Goal: Task Accomplishment & Management: Use online tool/utility

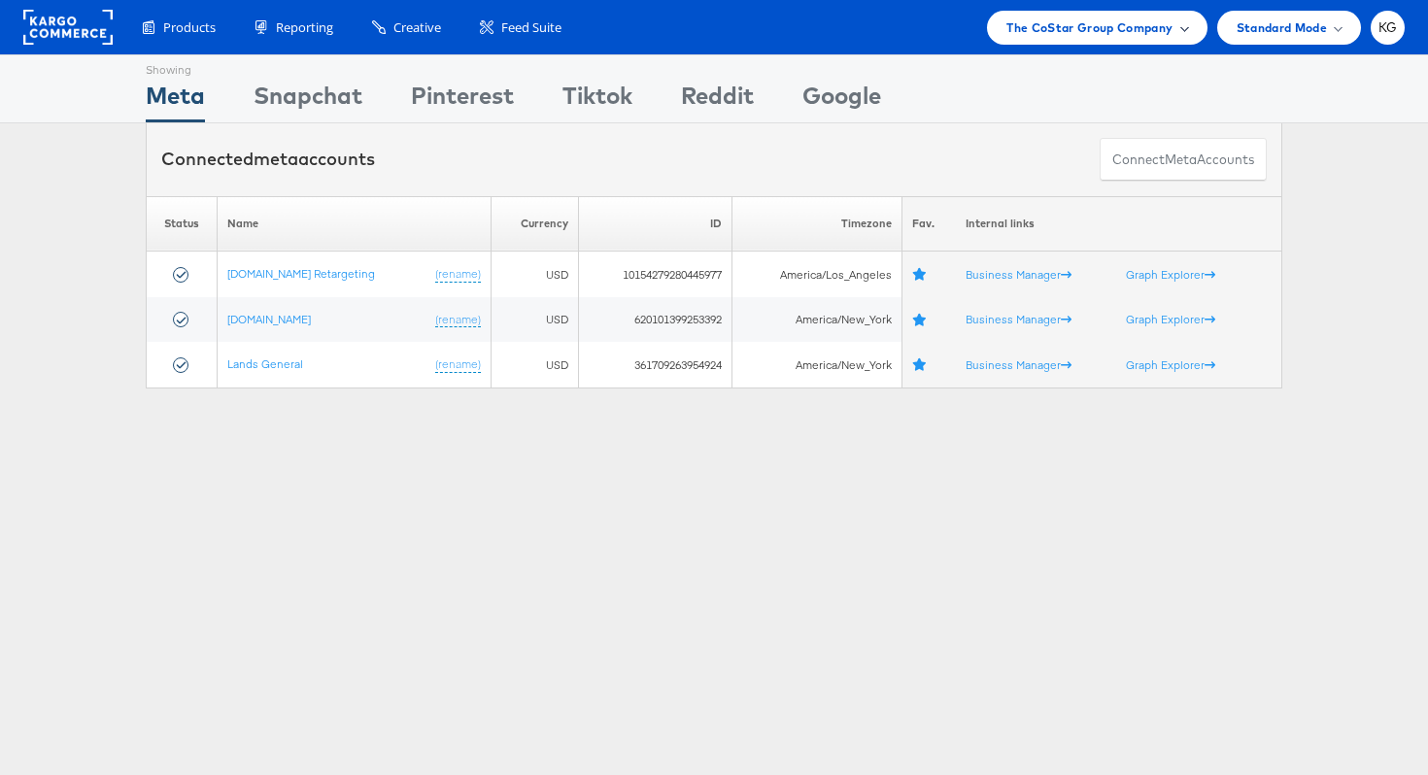
click at [1038, 39] on div "The CoStar Group Company" at bounding box center [1096, 28] width 219 height 34
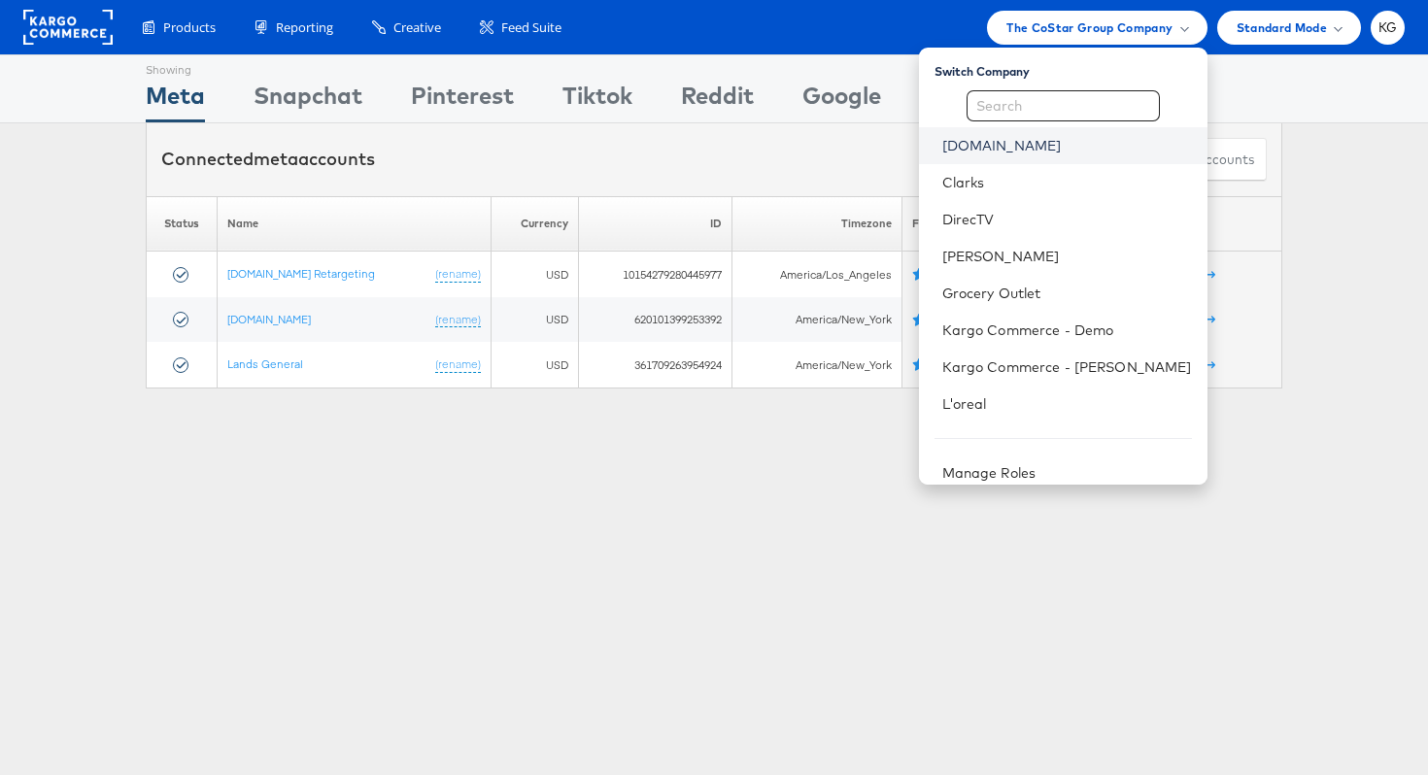
click at [1030, 149] on link "[DOMAIN_NAME]" at bounding box center [1067, 145] width 250 height 19
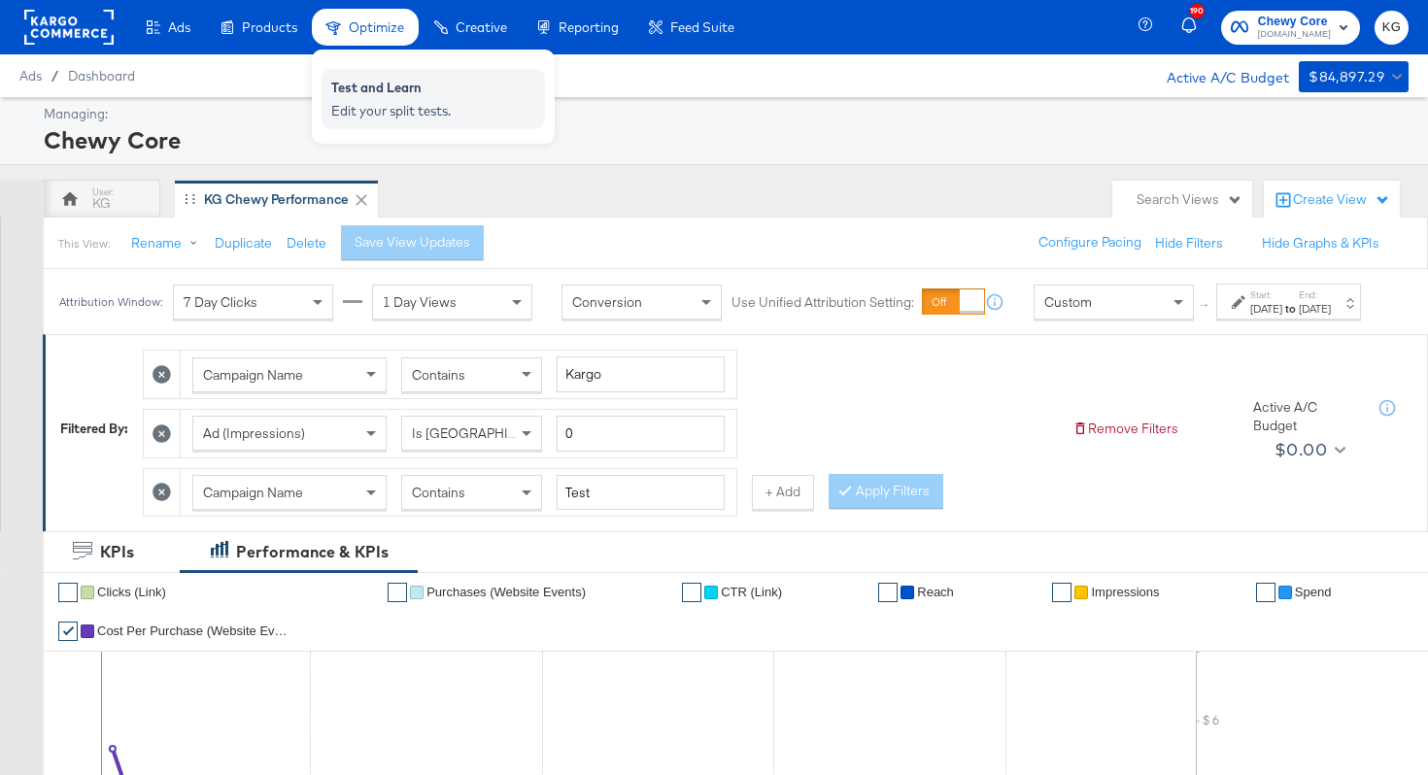
click at [407, 111] on div "Edit your split tests." at bounding box center [433, 111] width 204 height 18
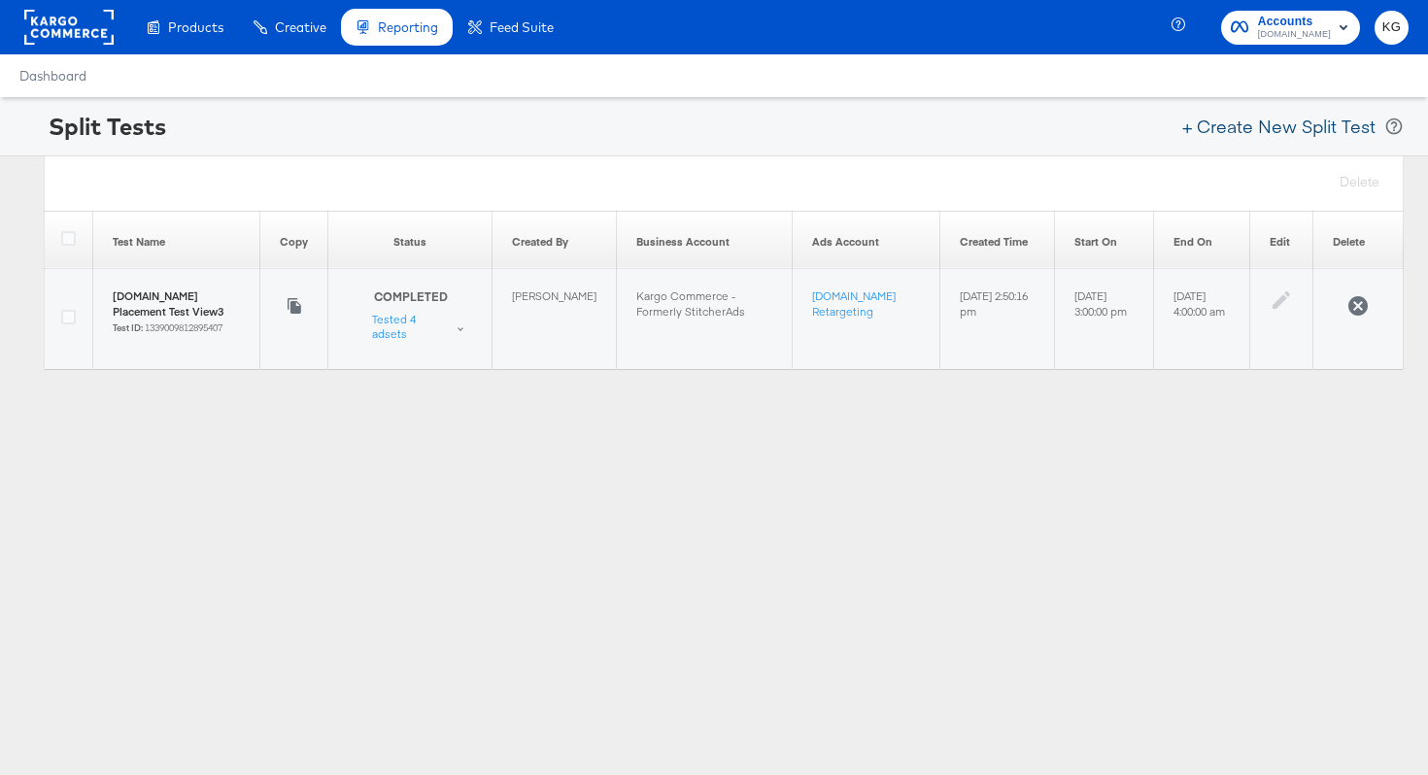
click at [1295, 127] on button "+ Create New Split Test" at bounding box center [1278, 126] width 211 height 43
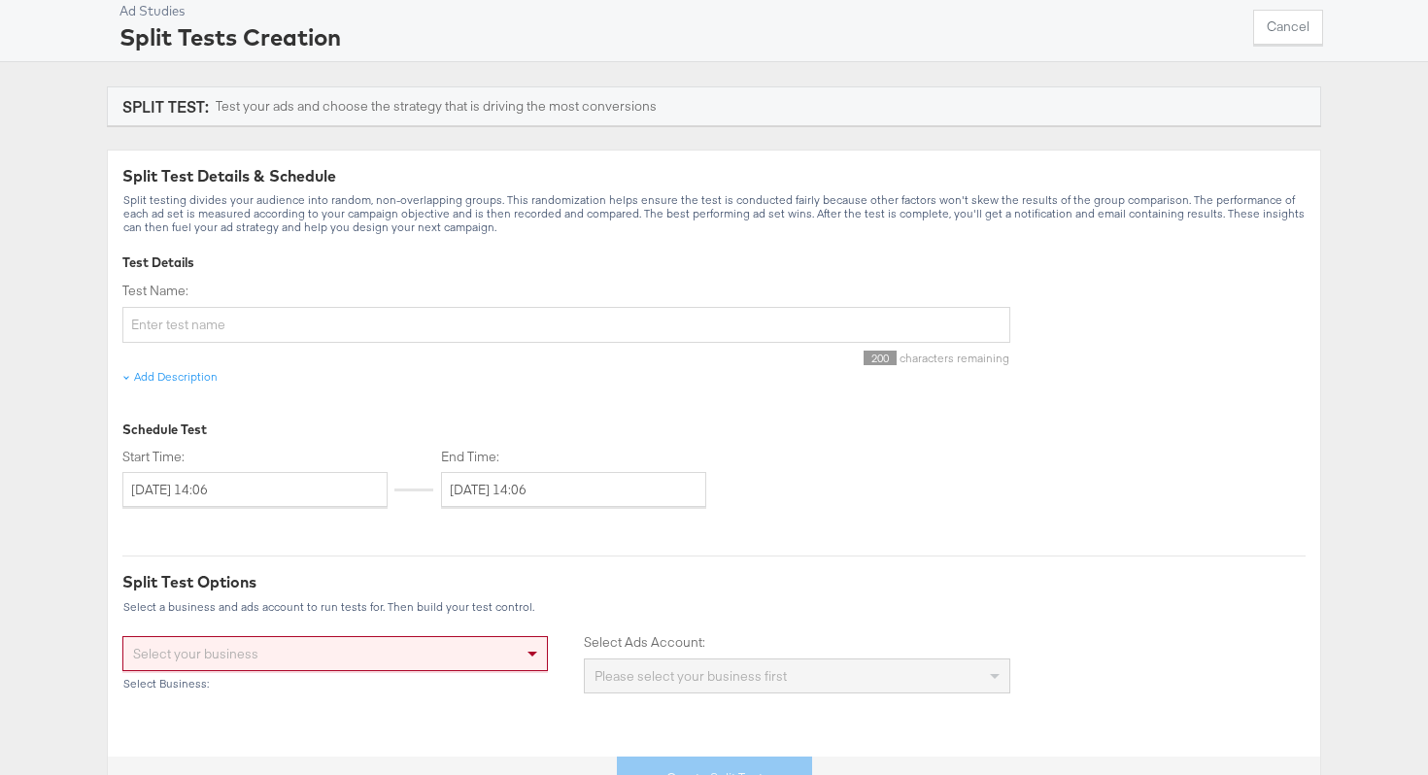
scroll to position [86, 0]
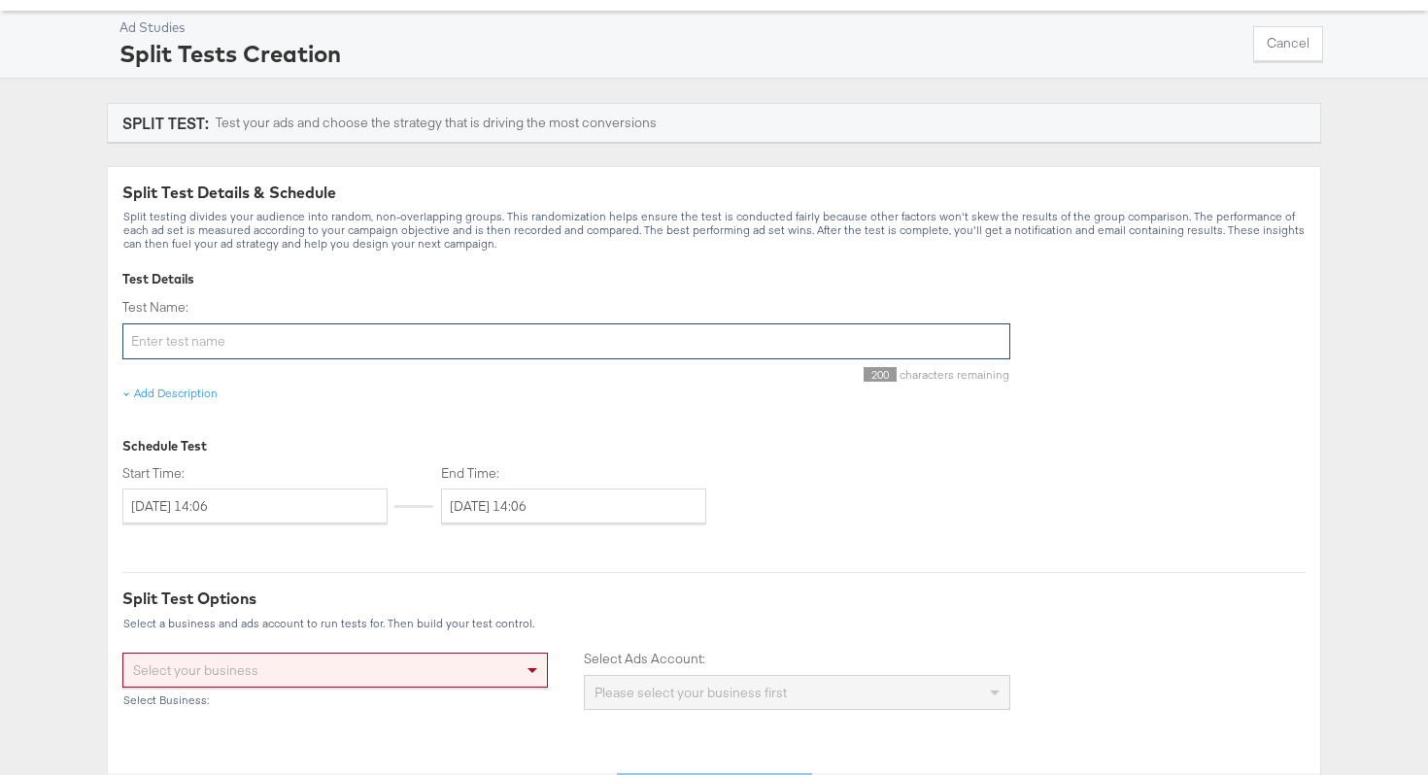
click at [464, 334] on input "Test Name:" at bounding box center [566, 341] width 888 height 36
type input "Test"
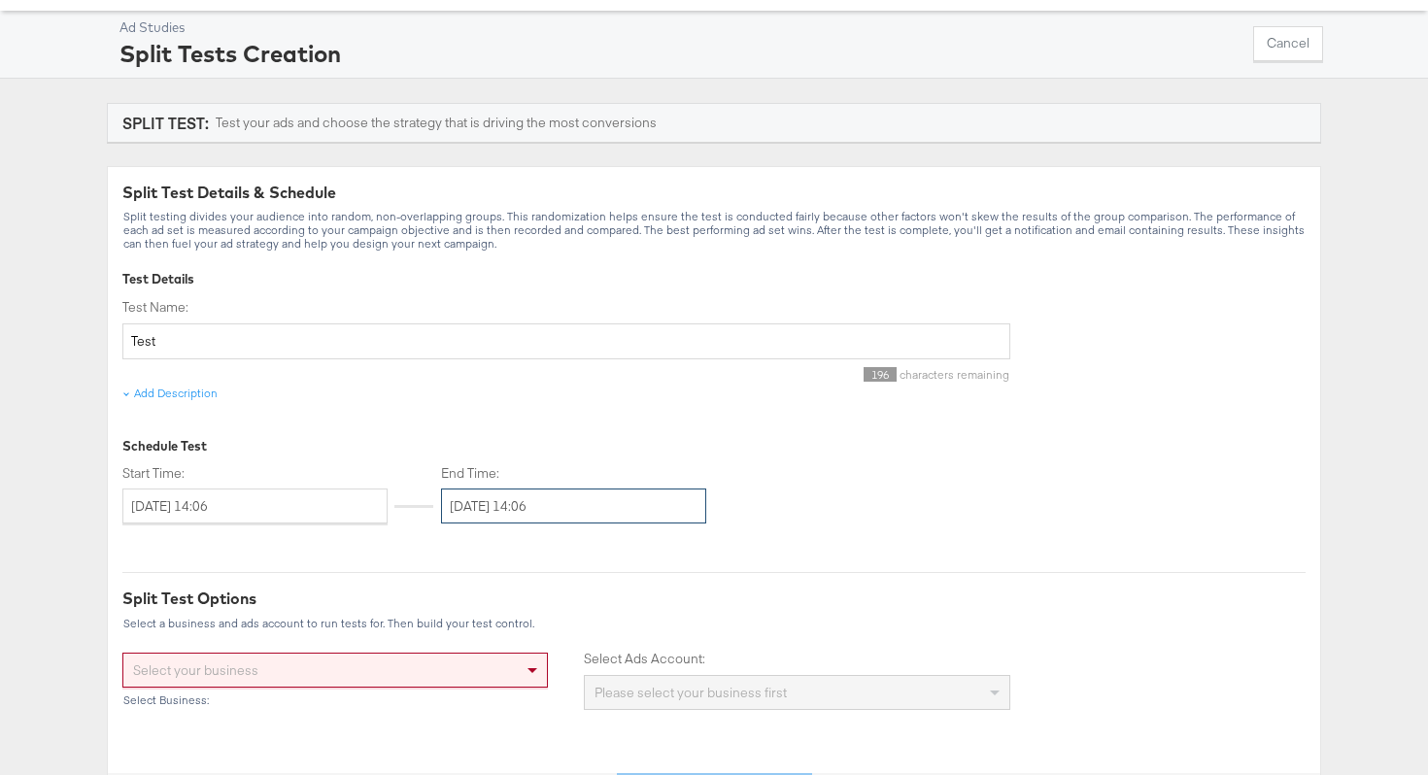
click at [500, 514] on input "August 20th 2025 14:06" at bounding box center [573, 506] width 265 height 35
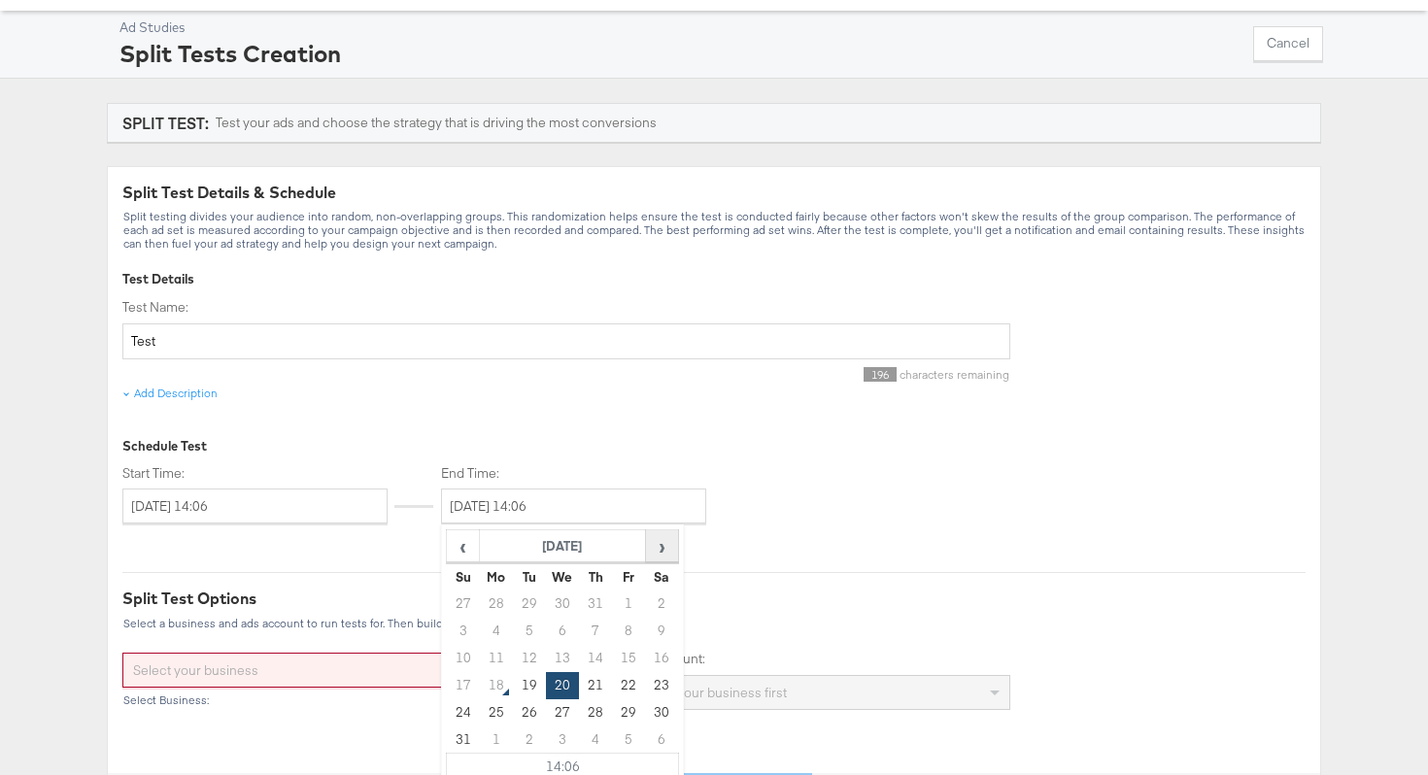
click at [658, 545] on span "›" at bounding box center [662, 545] width 30 height 29
click at [625, 719] on td "31" at bounding box center [628, 712] width 33 height 27
type input "October 31st 2025 14:06"
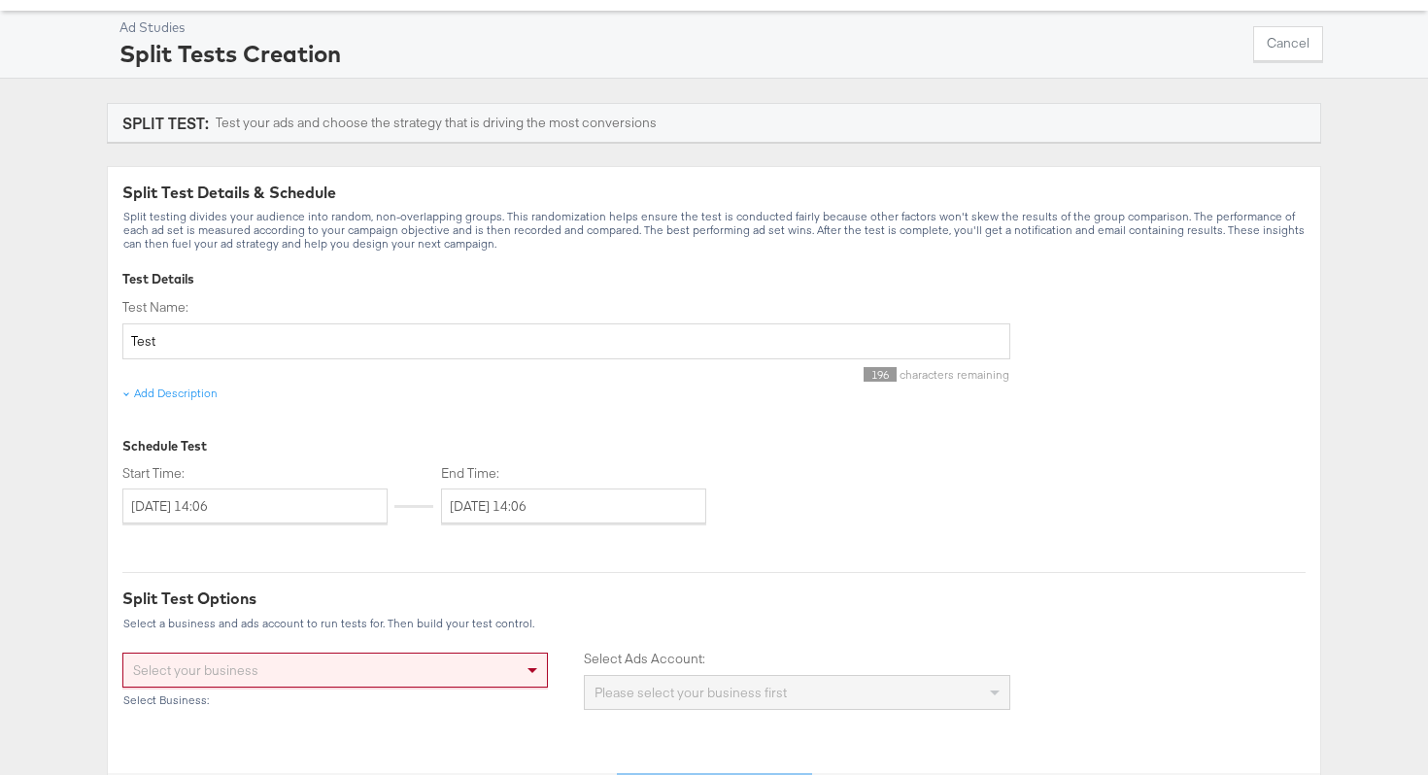
click at [711, 497] on div "October 31st 2025 14:06 ‹ October 2025 › Su Mo Tu We Th Fr Sa 28 29 30 1 2 3 4 …" at bounding box center [577, 506] width 273 height 35
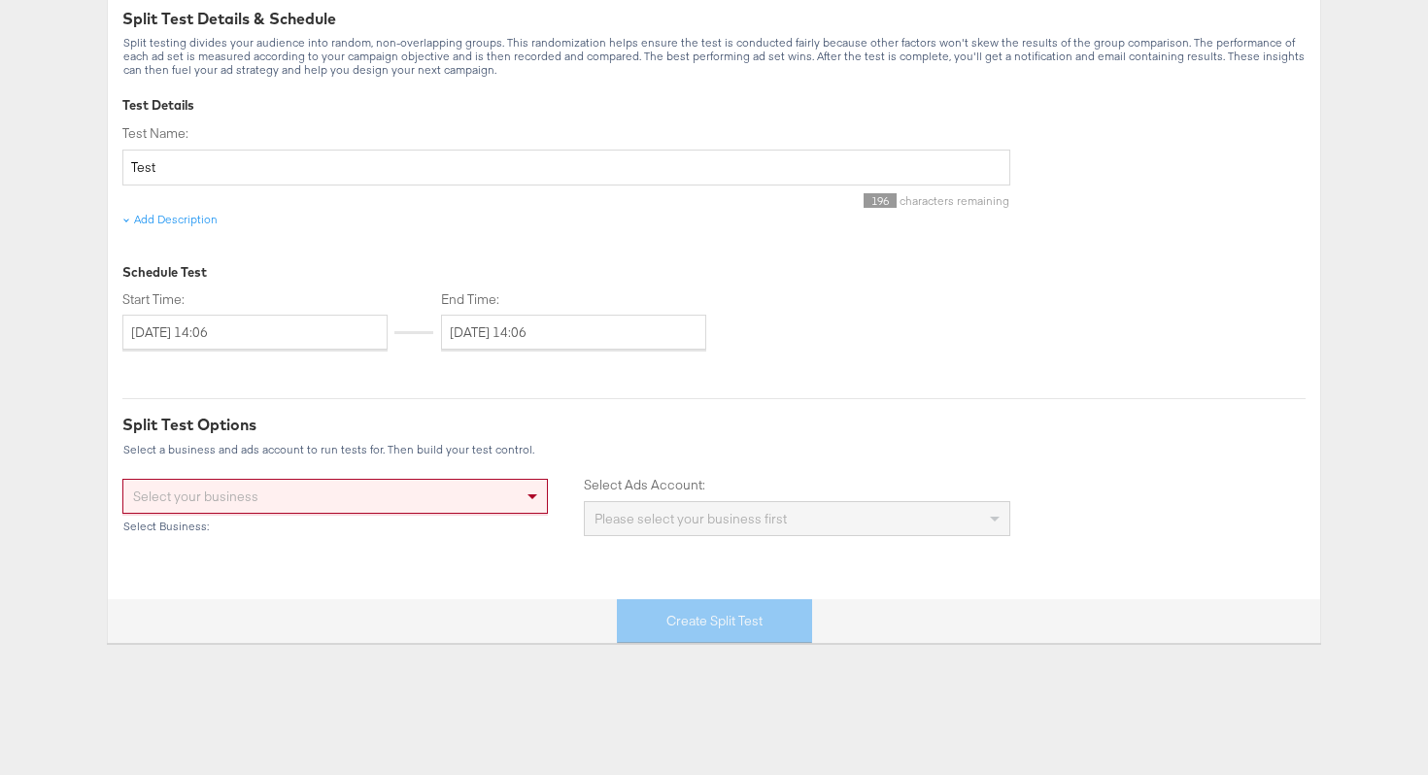
scroll to position [334, 0]
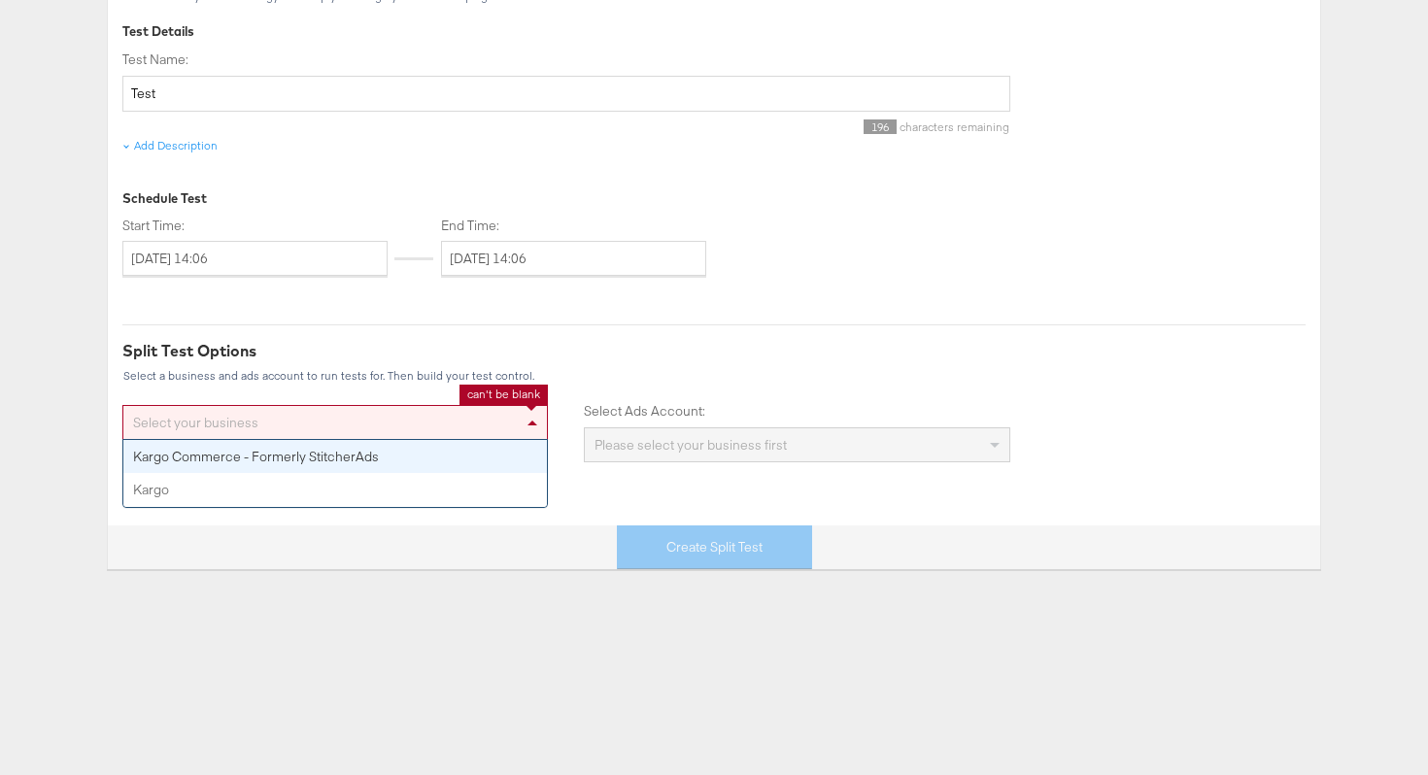
click at [484, 431] on div "Select your business" at bounding box center [334, 422] width 423 height 33
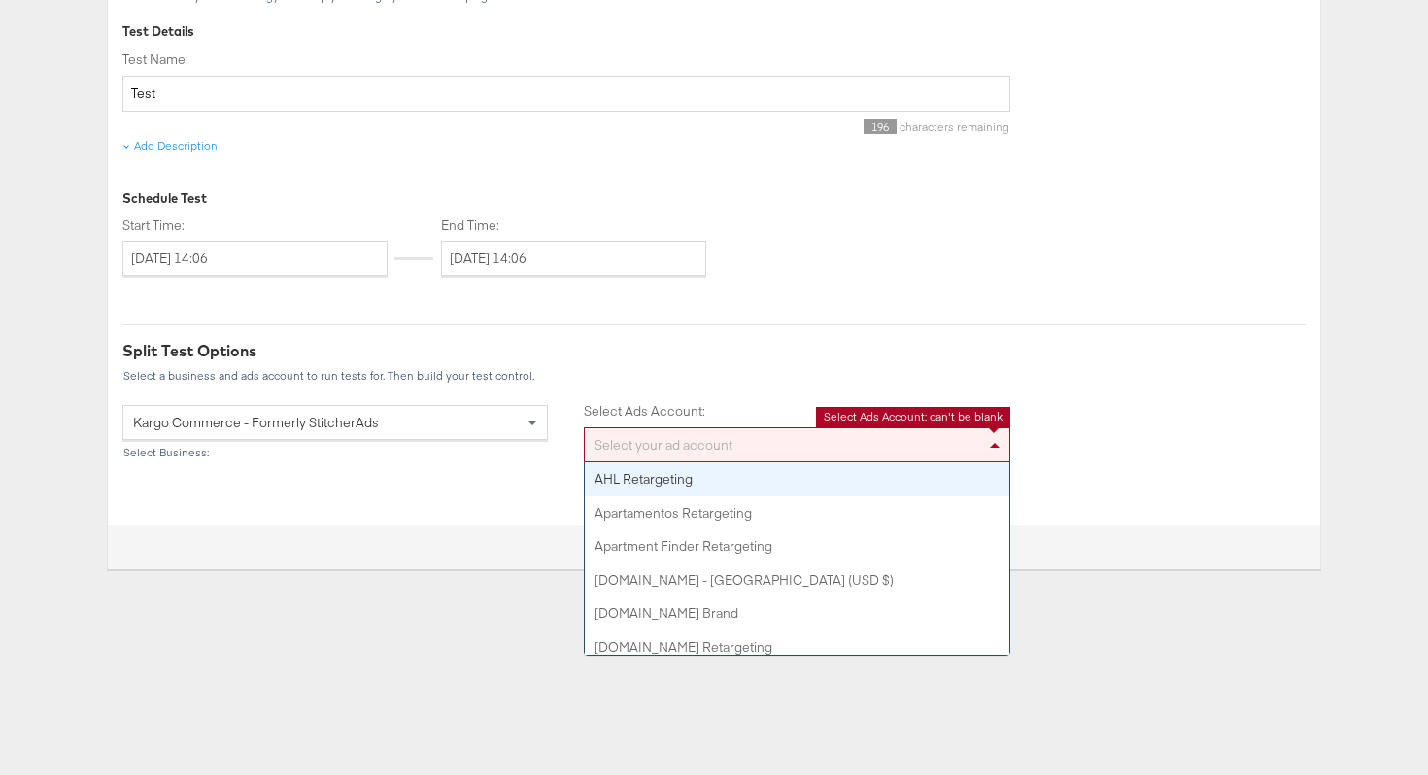
click at [666, 456] on div "Select your ad account" at bounding box center [796, 444] width 423 height 33
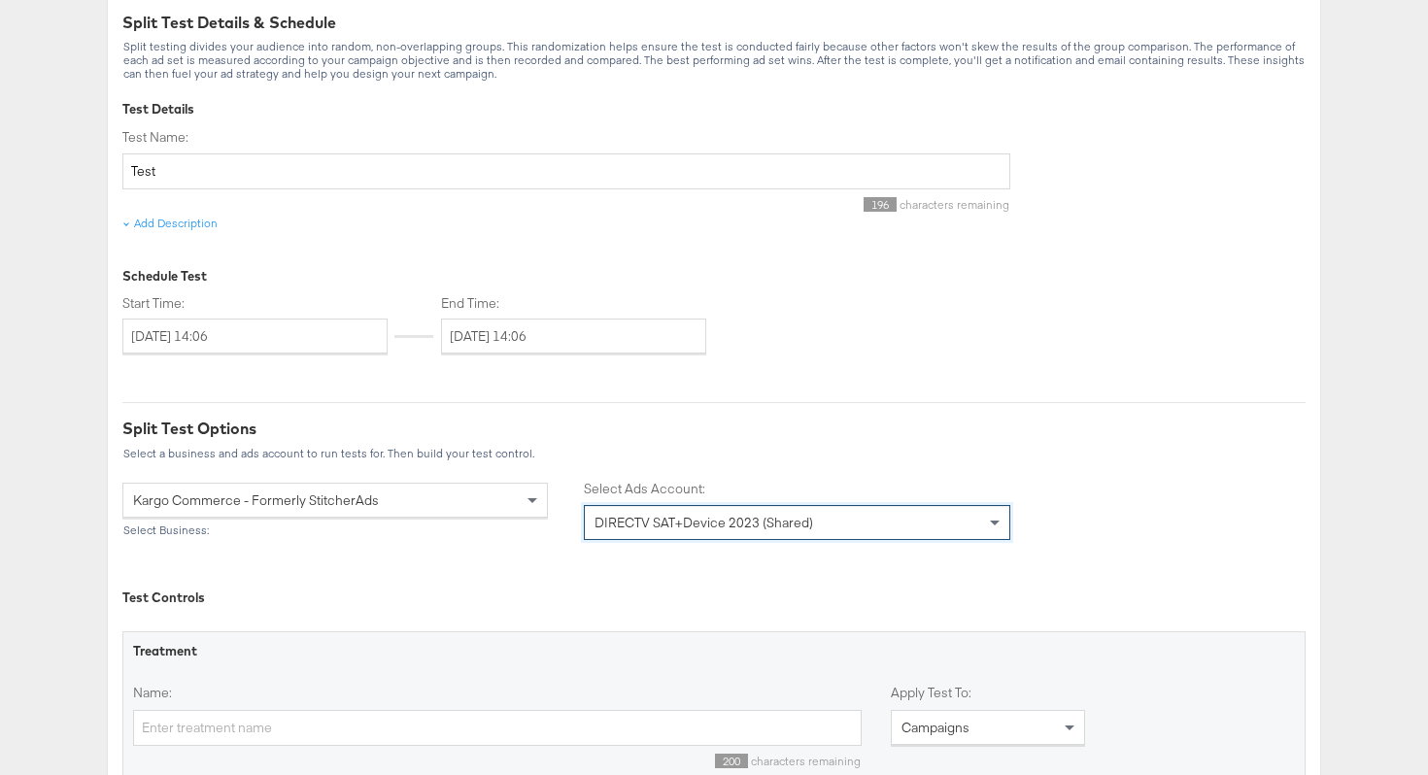
scroll to position [198, 0]
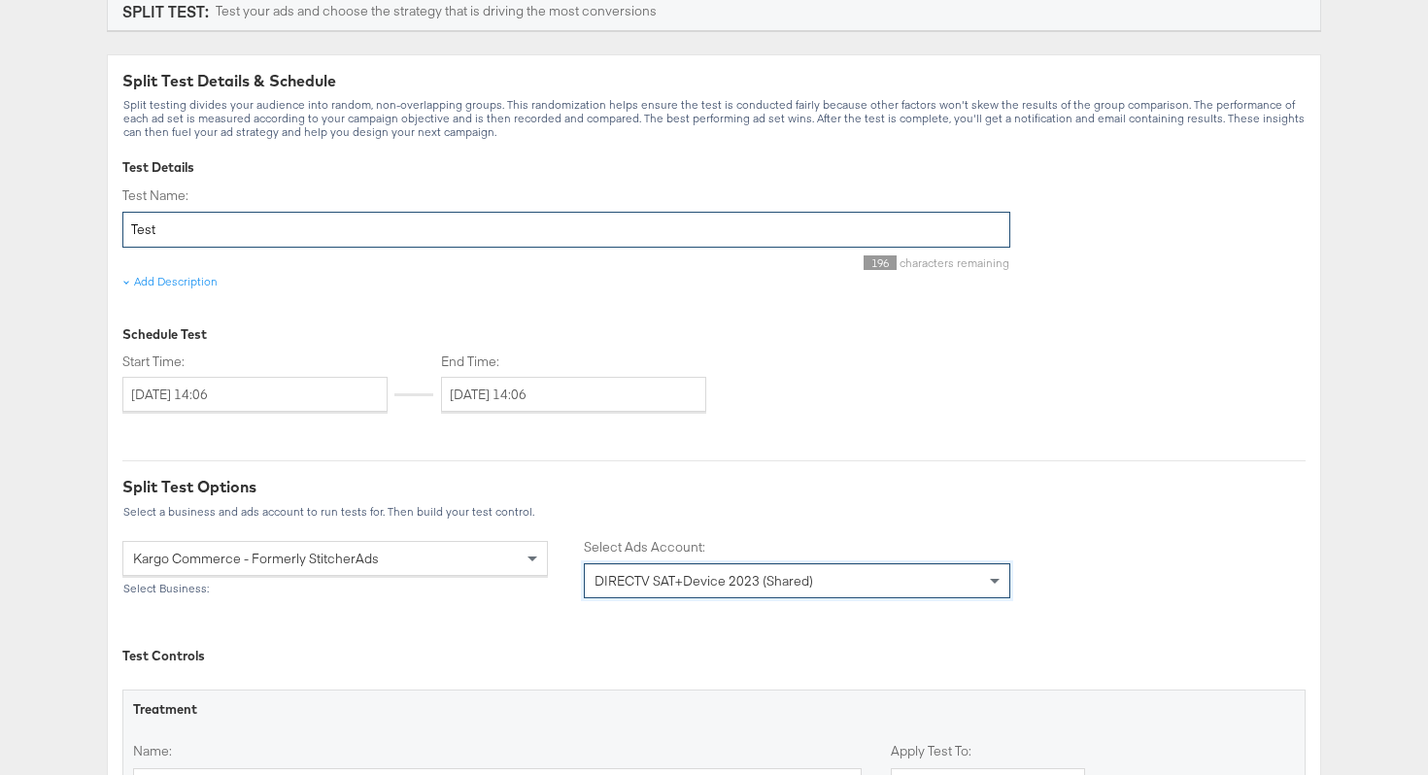
click at [468, 223] on input "Test" at bounding box center [566, 230] width 888 height 36
type input "T"
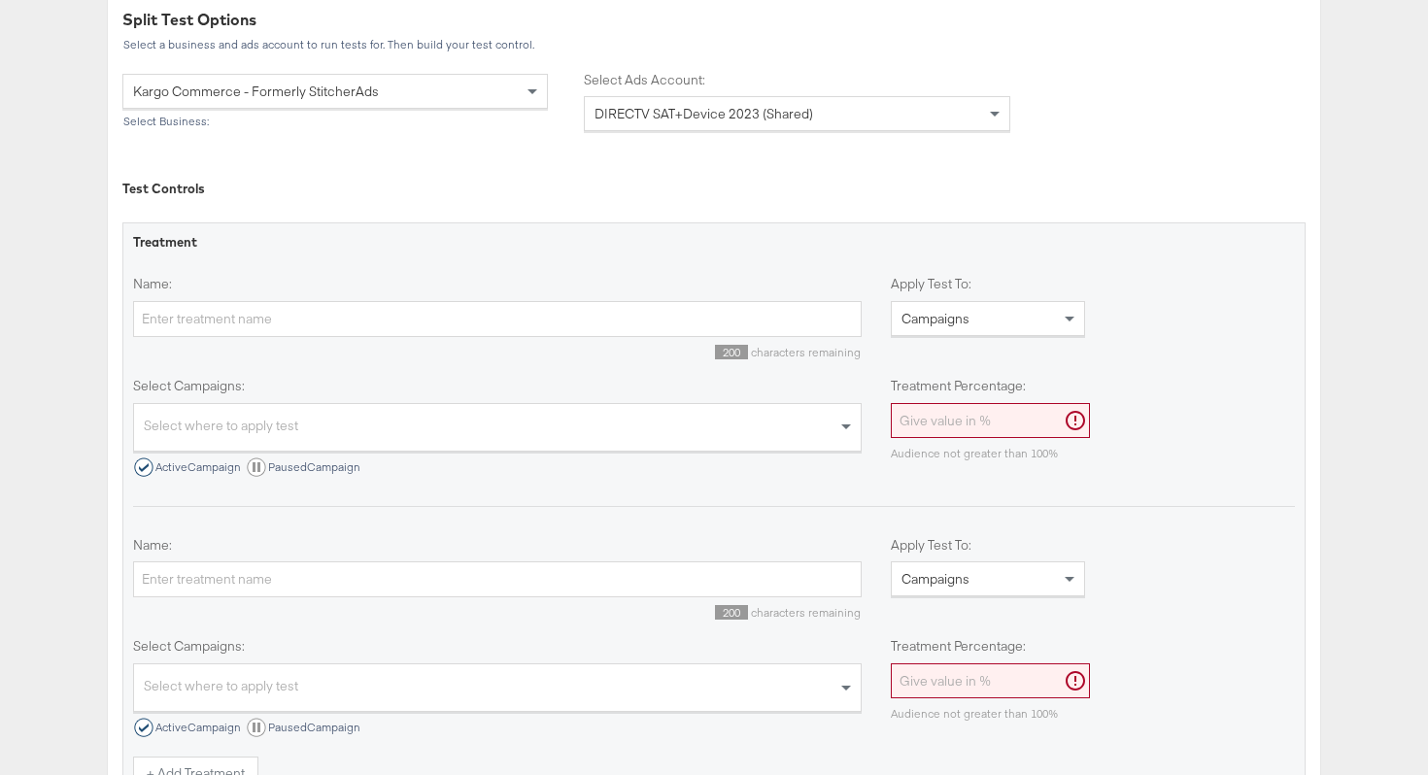
scroll to position [669, 0]
type input "DTV Q3 Premium DCO vs Standard Creative"
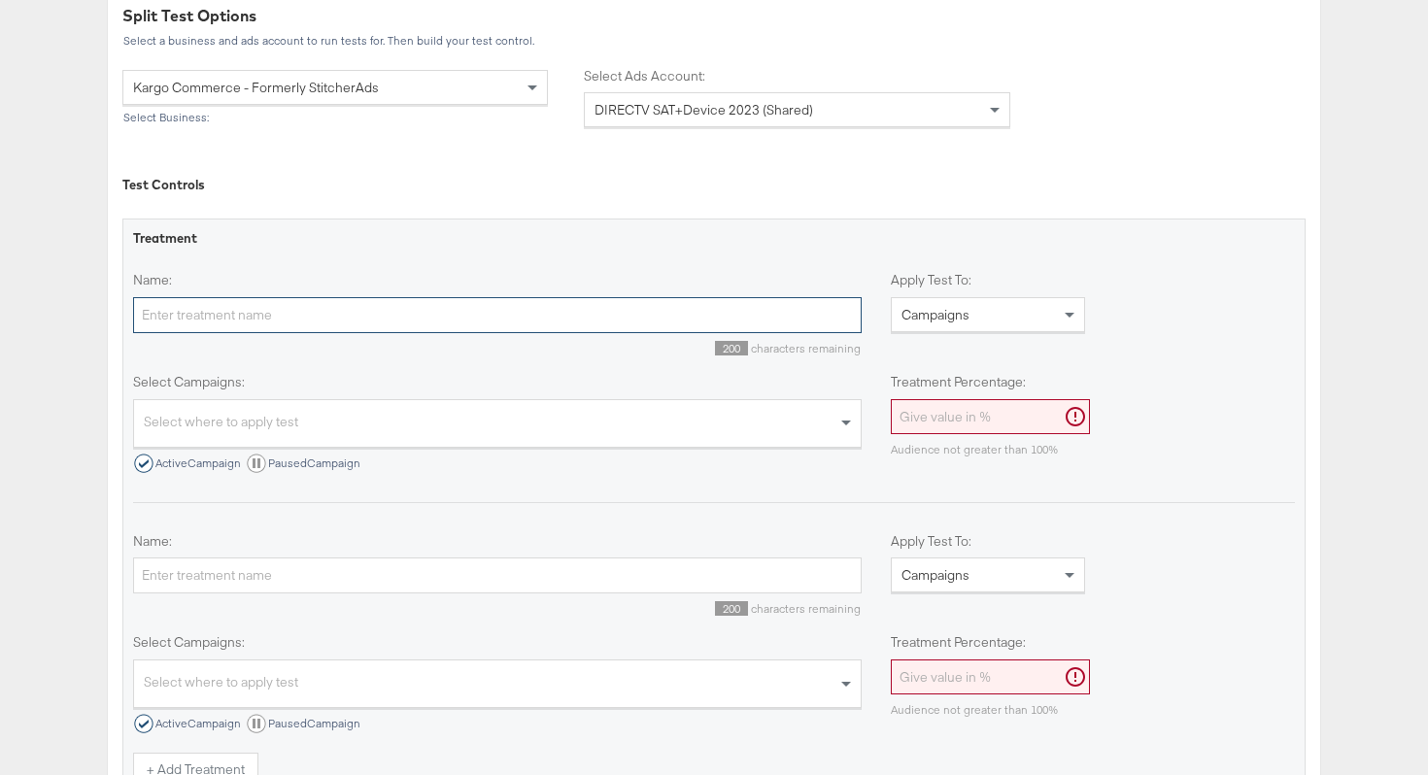
click at [544, 315] on input "Name:" at bounding box center [497, 315] width 728 height 36
type input "DCO"
click at [456, 424] on div "Select where to apply test" at bounding box center [497, 426] width 726 height 42
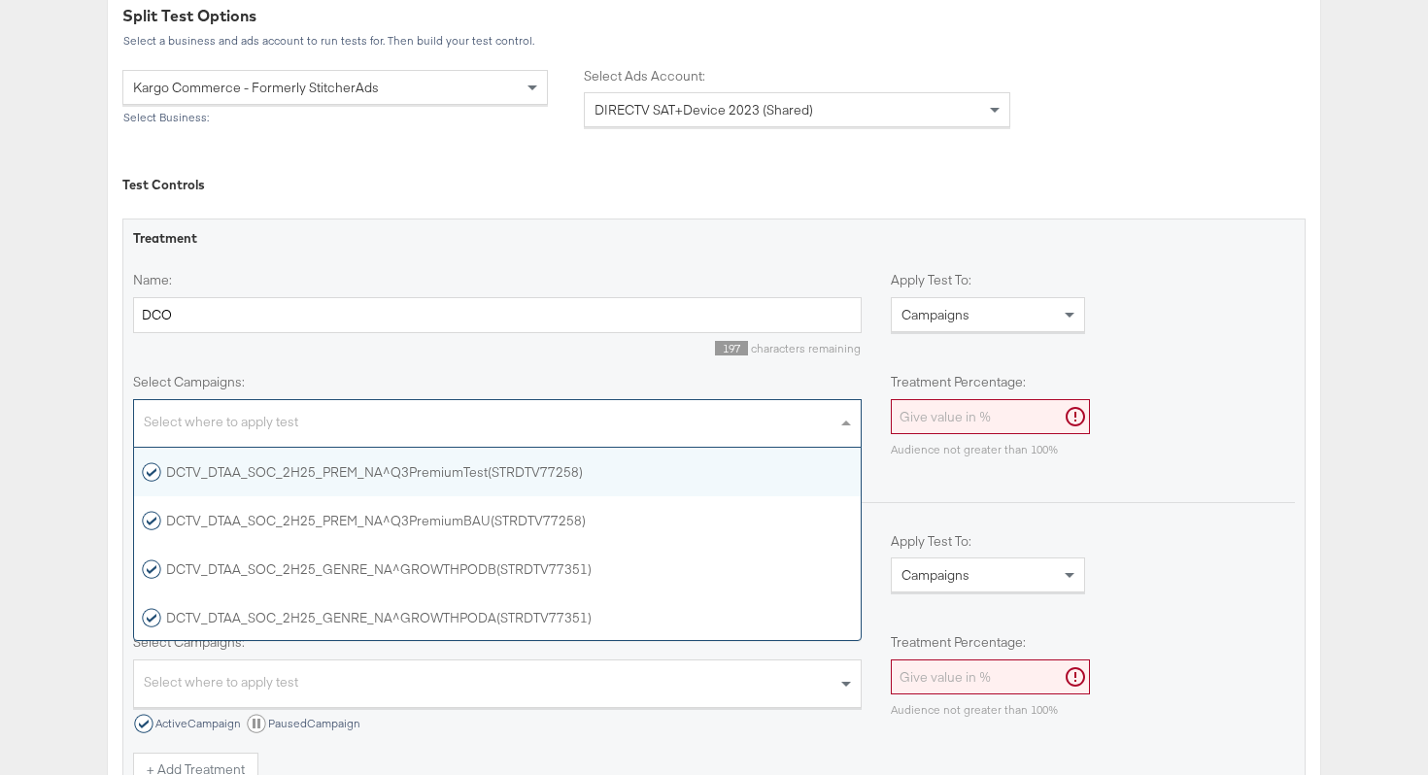
scroll to position [192, 726]
click at [449, 474] on div "DCTV_DTAA_SOC_2H25_PREM_NA^Q3PremiumTest(STRDTV77258)" at bounding box center [362, 471] width 441 height 19
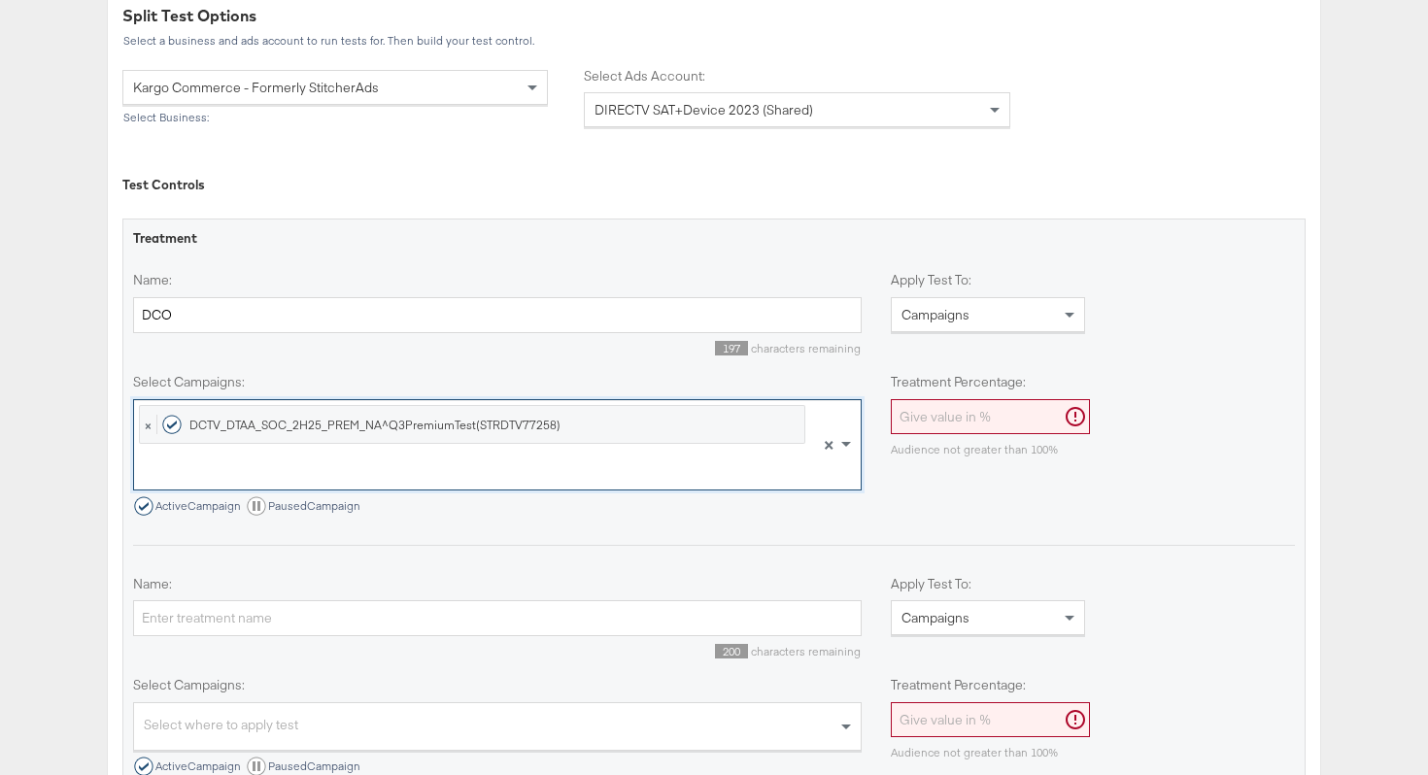
click at [936, 423] on input "Treatment Percentage:" at bounding box center [990, 417] width 199 height 36
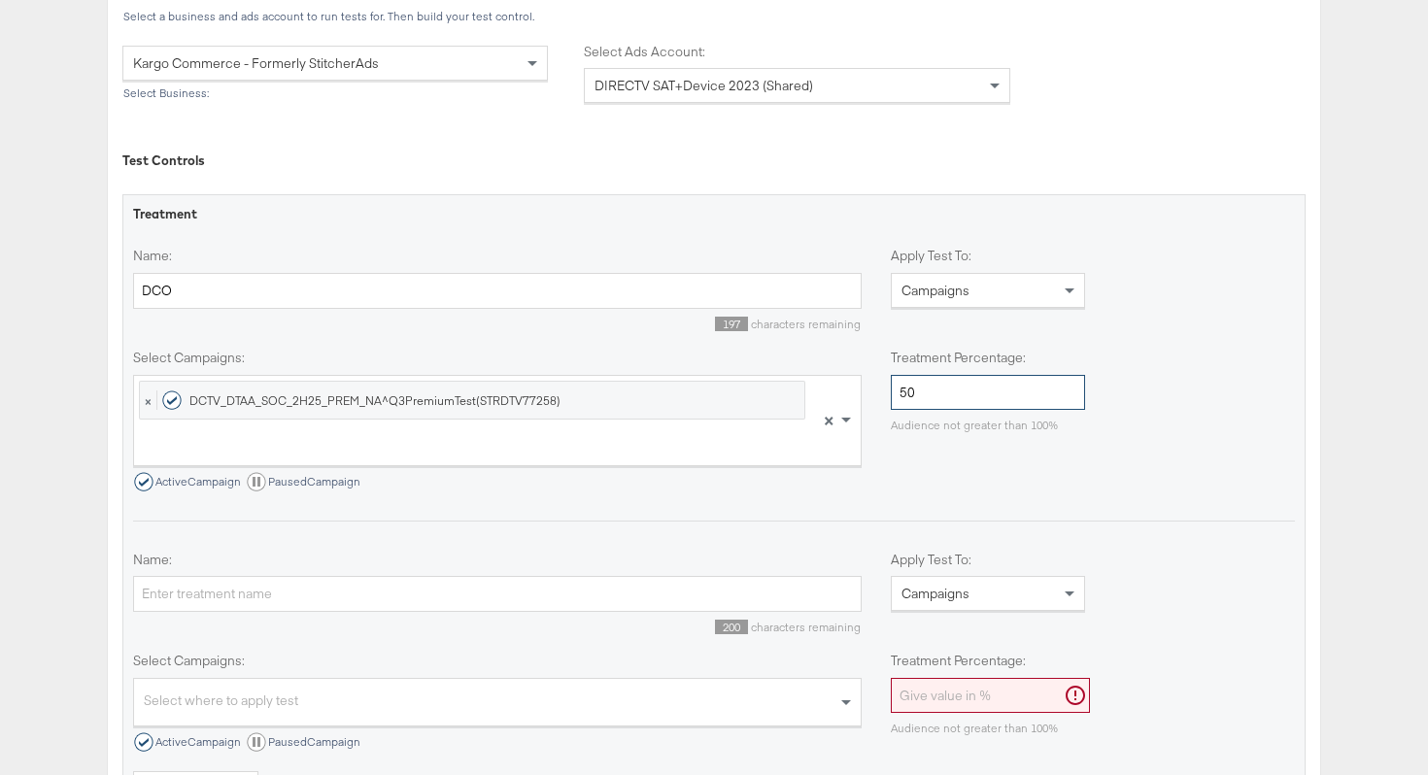
scroll to position [694, 0]
type input "50"
click at [946, 487] on div "Select campaigns: × DCTV_DTAA_SOC_2H25_PREM_NA^Q3PremiumTest(STRDTV77258) × Act…" at bounding box center [714, 419] width 1162 height 143
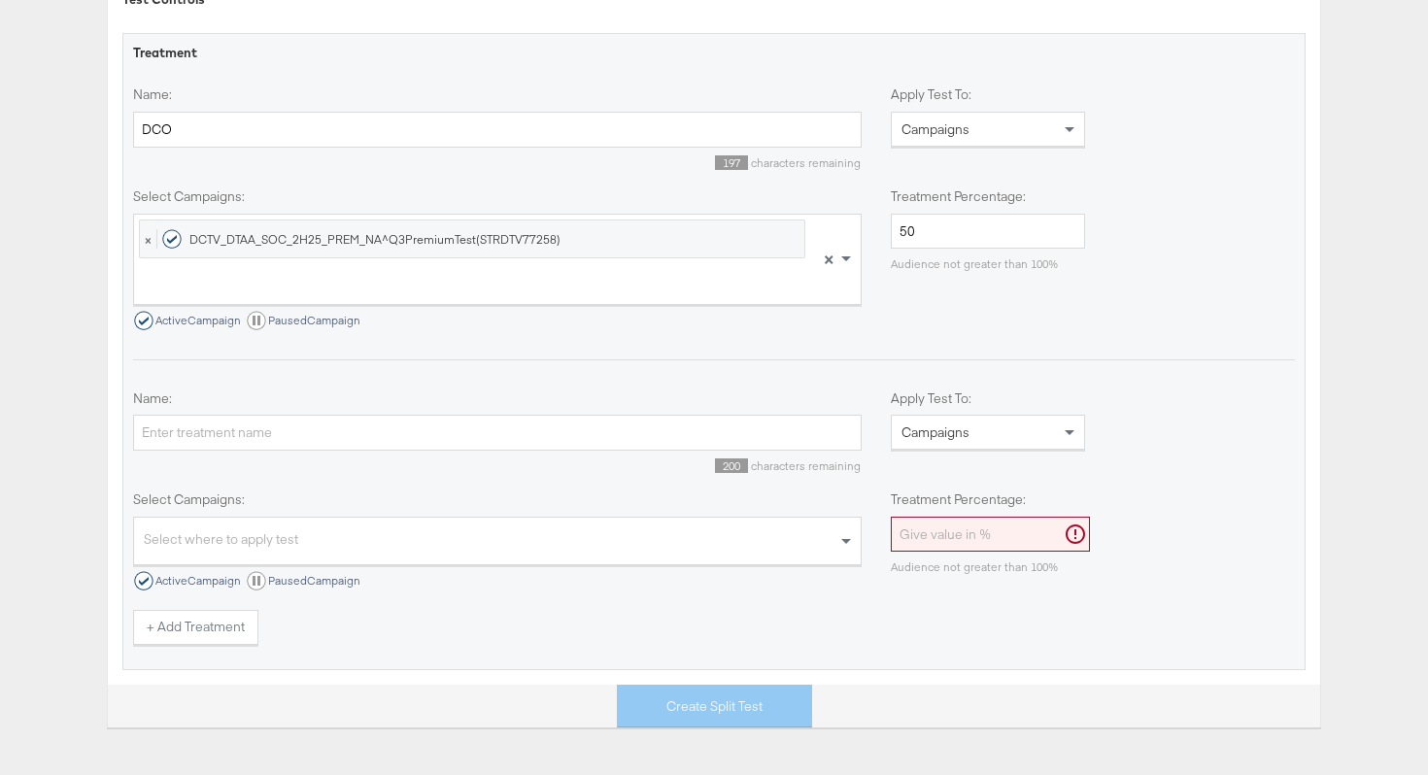
scroll to position [873, 0]
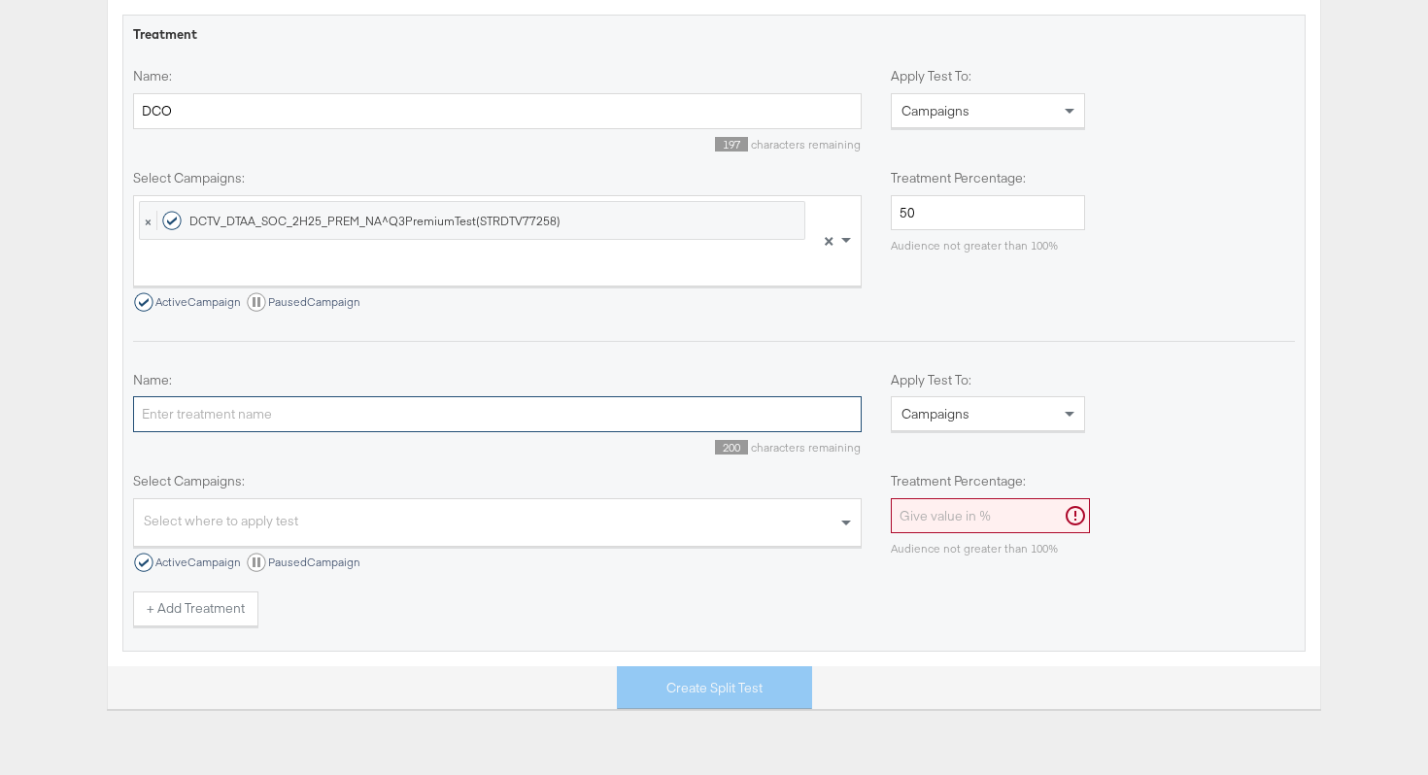
click at [640, 416] on input "Name:" at bounding box center [497, 414] width 728 height 36
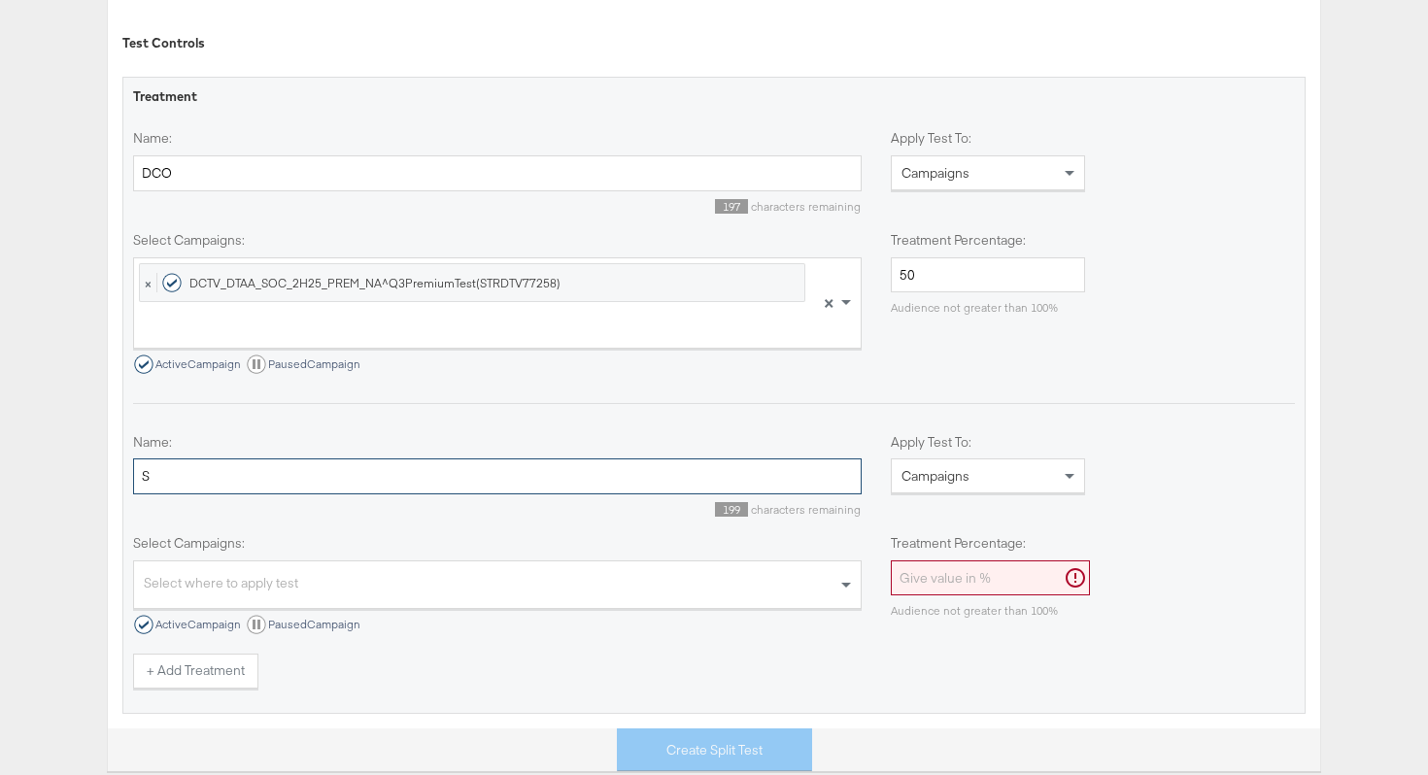
scroll to position [910, 0]
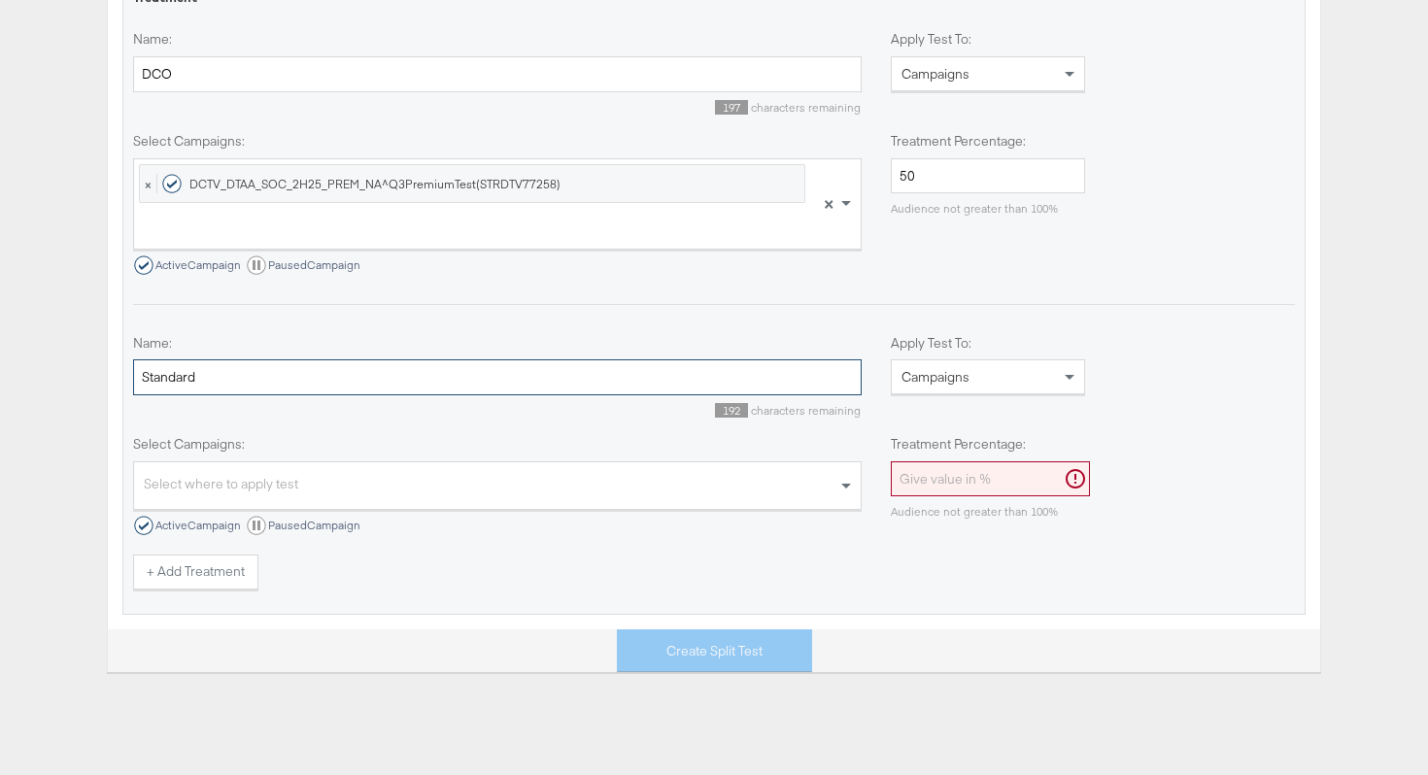
type input "Standard"
click at [396, 466] on div "Select where to apply test" at bounding box center [478, 481] width 688 height 38
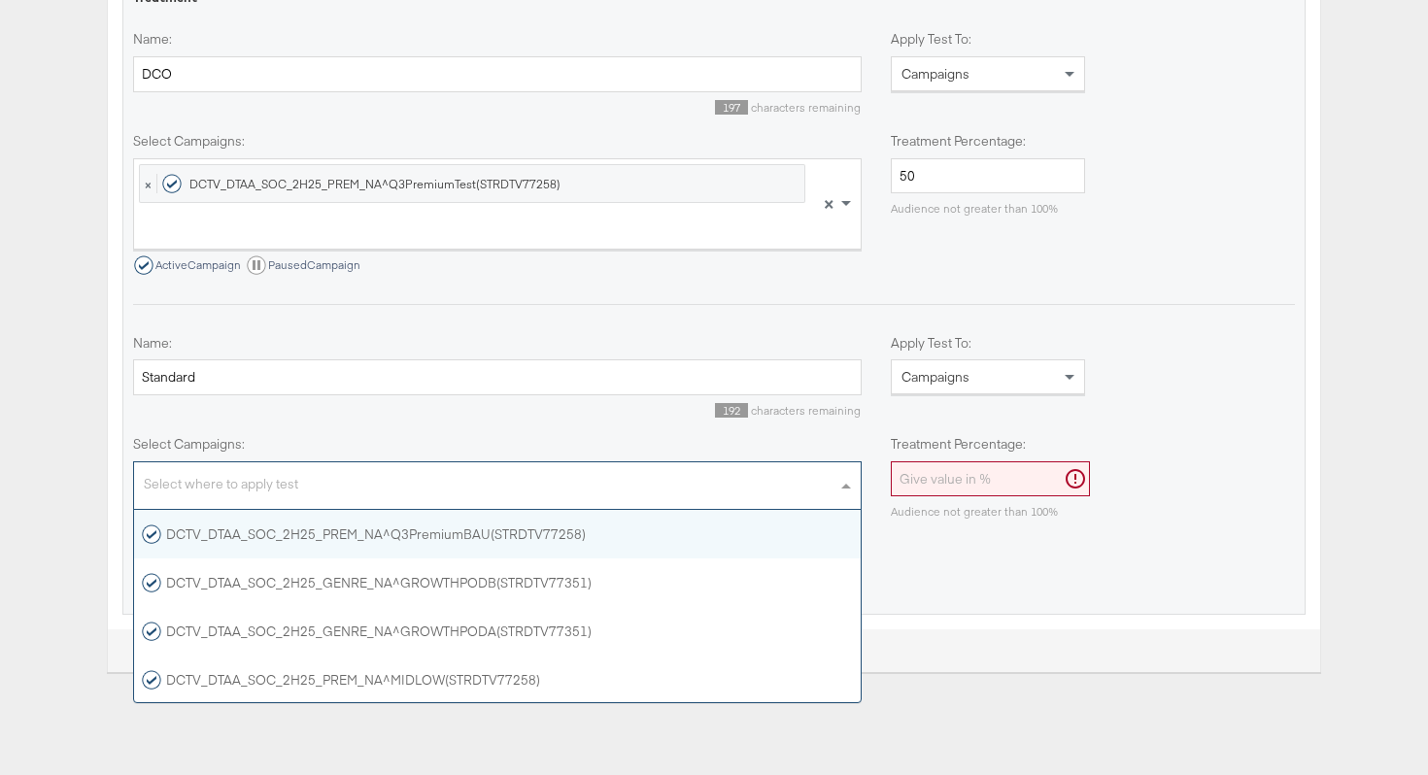
scroll to position [192, 726]
click at [392, 538] on div "DCTV_DTAA_SOC_2H25_PREM_NA^Q3PremiumBAU(STRDTV77258)" at bounding box center [364, 533] width 444 height 19
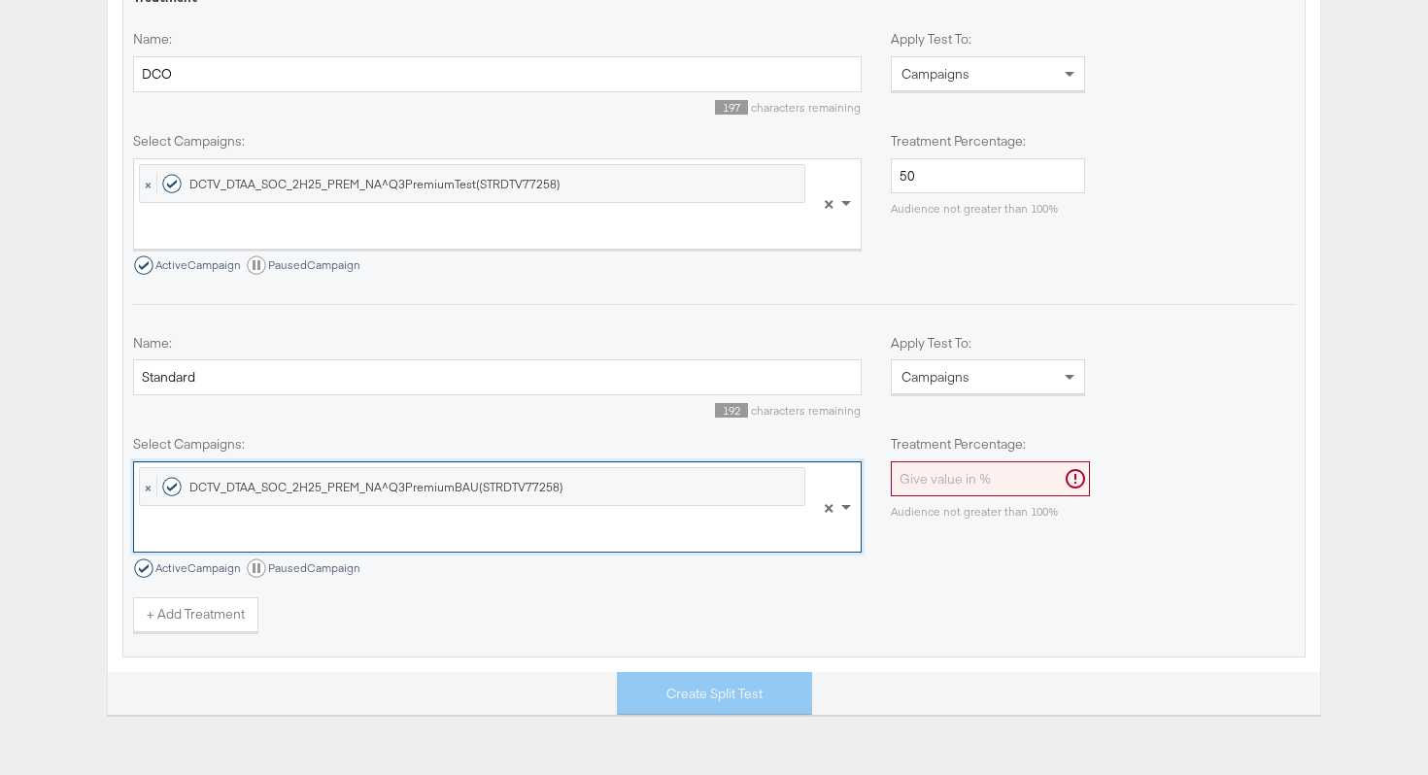
click at [928, 497] on div "Audience not greater than 100%" at bounding box center [988, 507] width 194 height 23
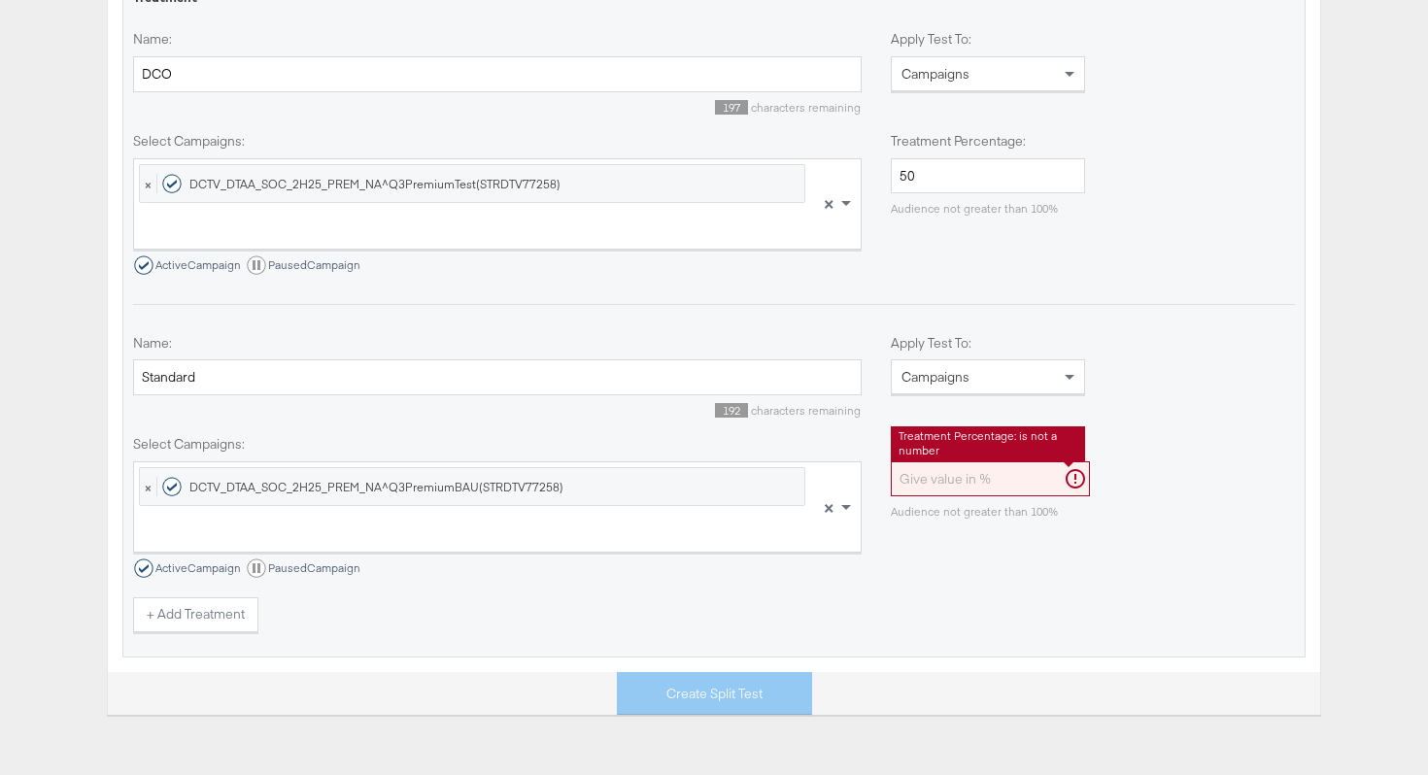
click at [931, 485] on input "Treatment Percentage:" at bounding box center [990, 479] width 199 height 36
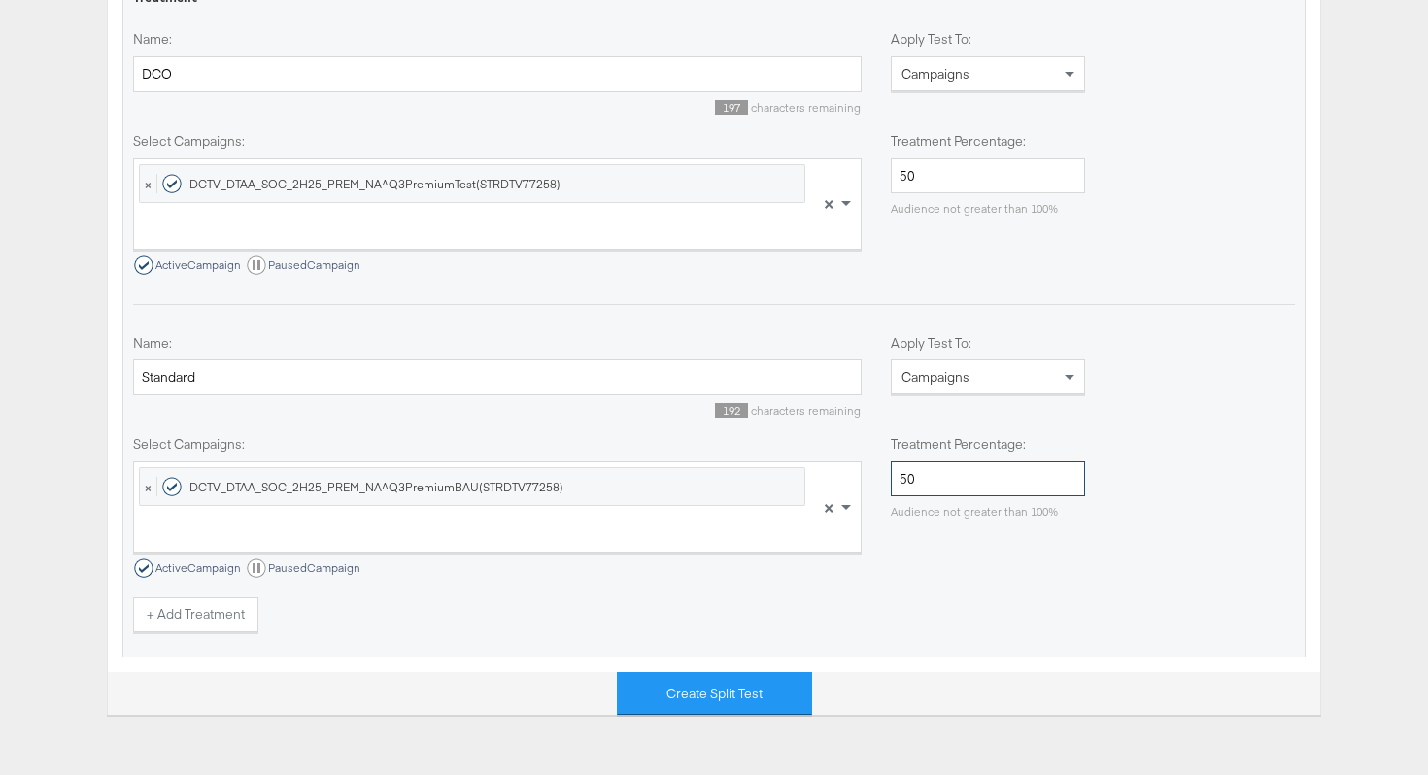
type input "50"
click at [913, 637] on div "Treatment Name: DCO 197 characters remaining Apply Test To: Campaigns Select ca…" at bounding box center [713, 318] width 1183 height 680
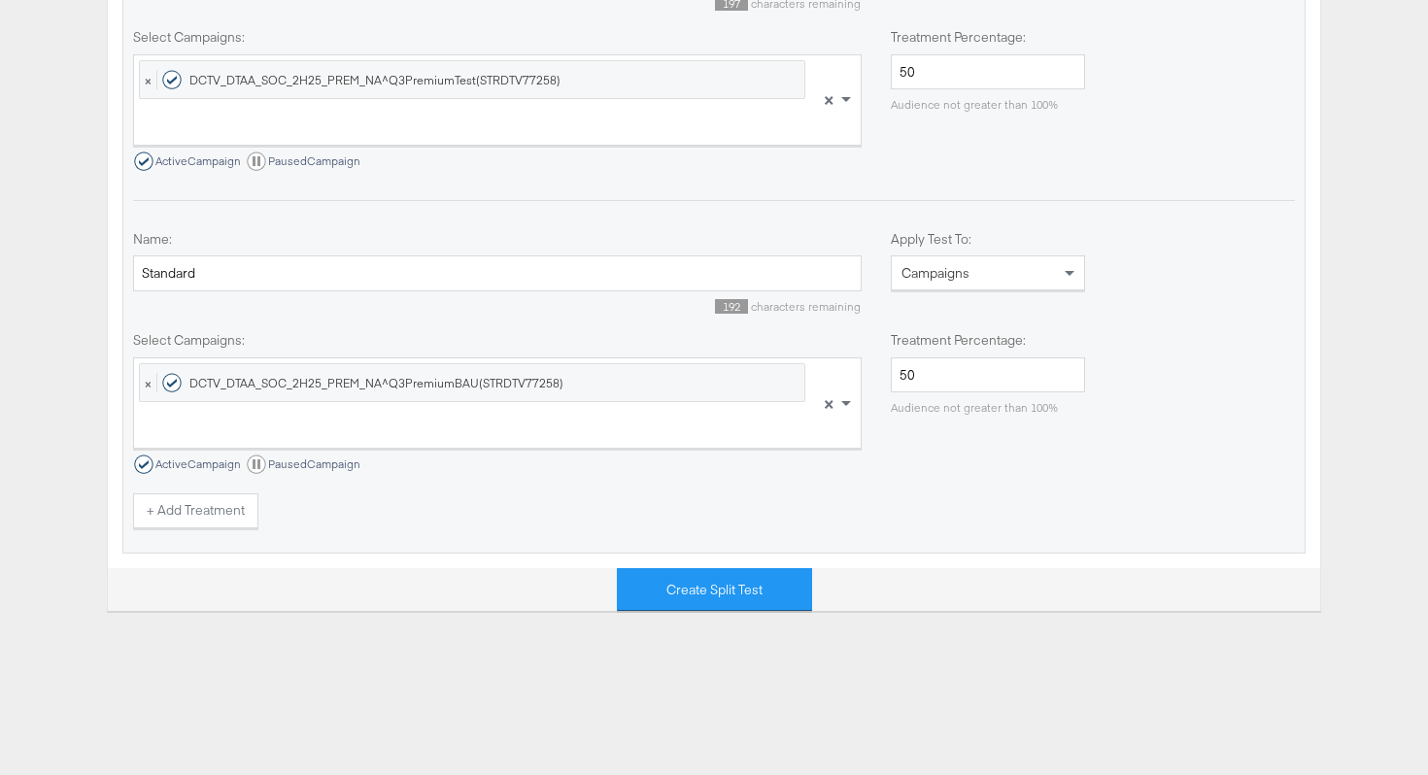
scroll to position [1015, 0]
click at [752, 592] on button "Create Split Test" at bounding box center [714, 589] width 195 height 44
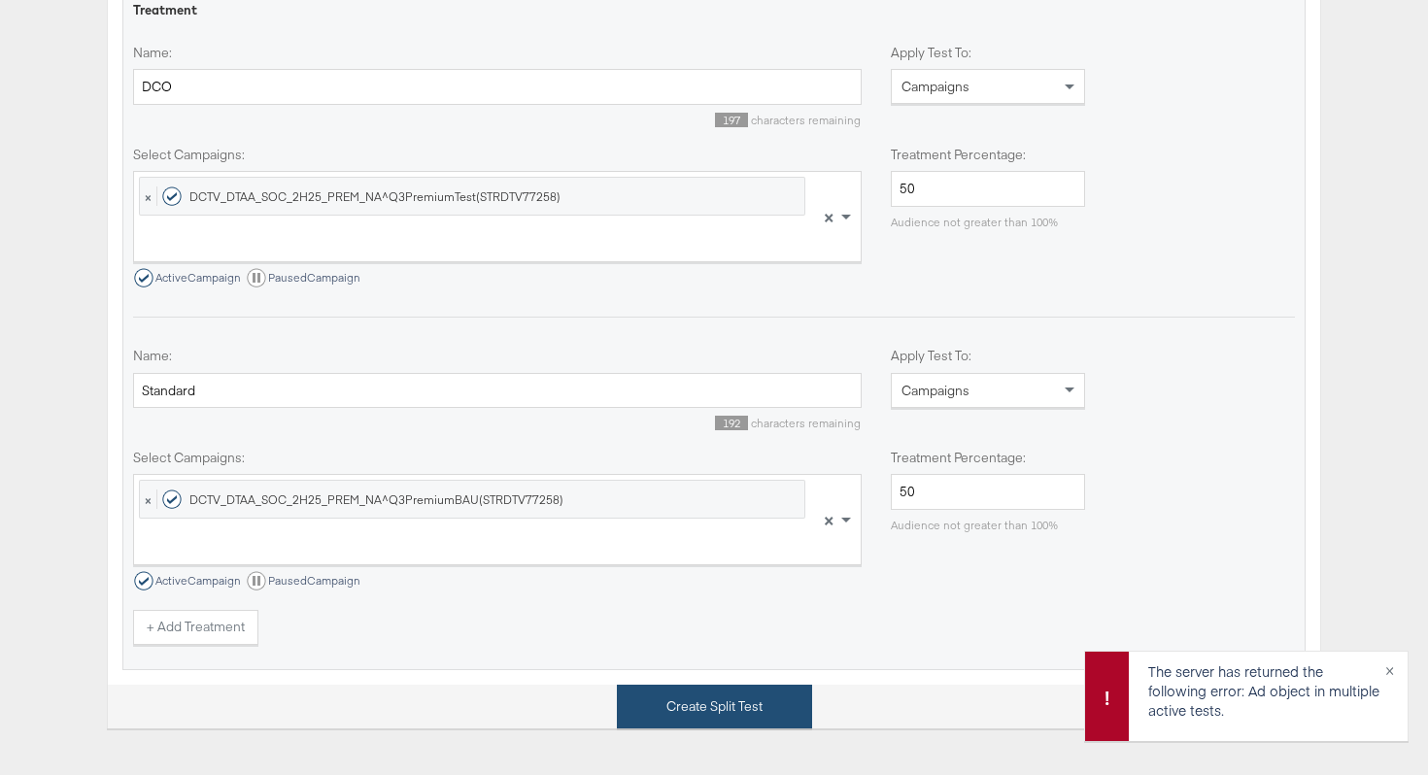
scroll to position [1132, 0]
